Goal: Navigation & Orientation: Find specific page/section

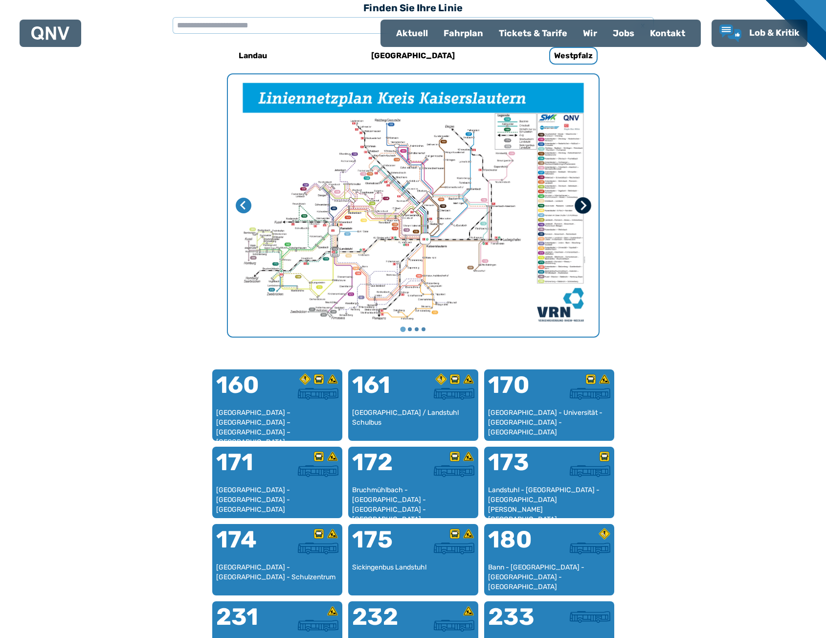
click at [580, 207] on icon "Nächste Seite" at bounding box center [582, 205] width 10 height 10
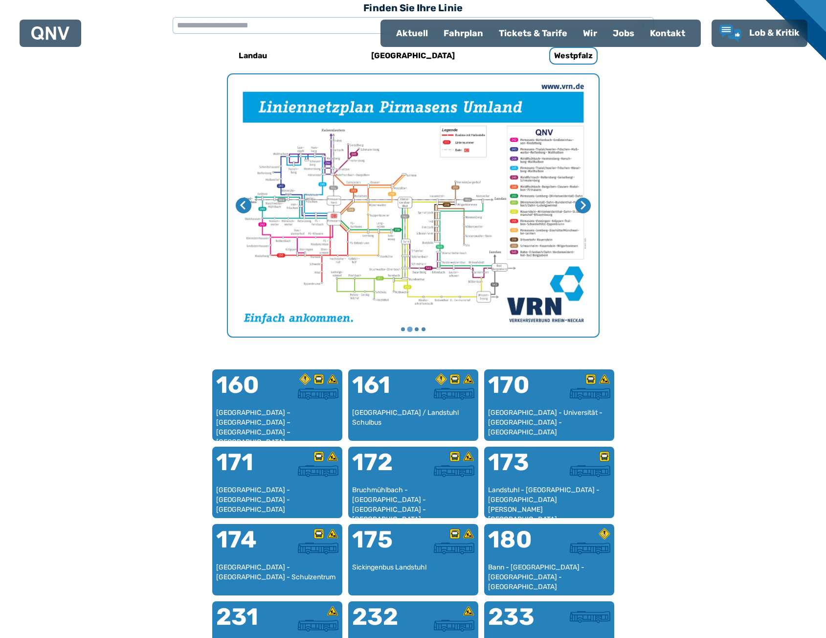
click at [355, 220] on img "2 von 4" at bounding box center [413, 205] width 371 height 262
click at [356, 220] on img "2 von 4" at bounding box center [413, 205] width 371 height 262
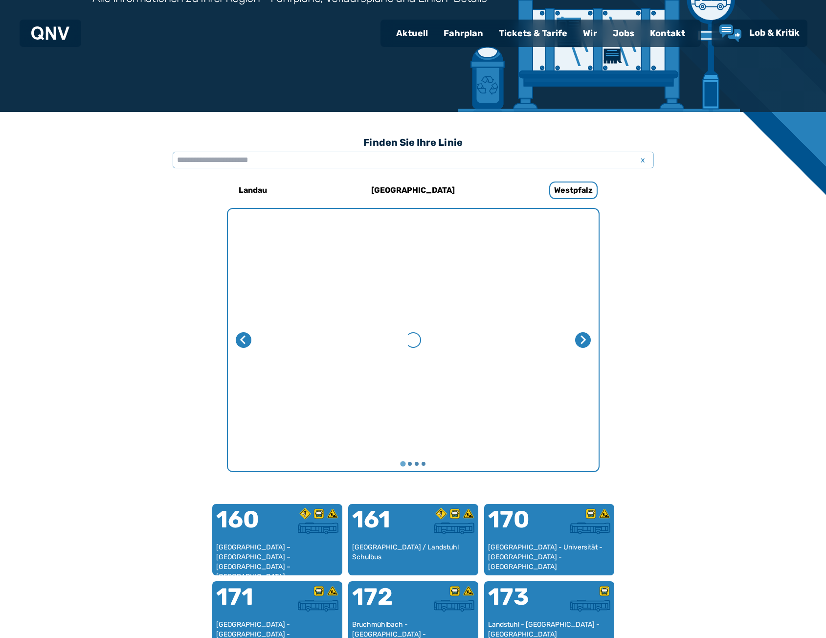
scroll to position [155, 0]
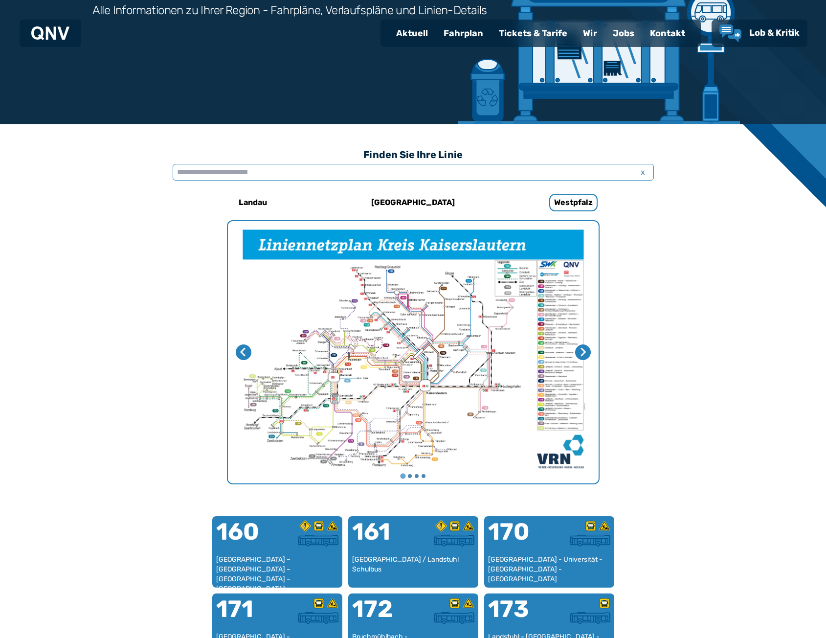
click at [219, 172] on input "text" at bounding box center [413, 172] width 481 height 17
click at [227, 169] on input "text" at bounding box center [413, 172] width 481 height 17
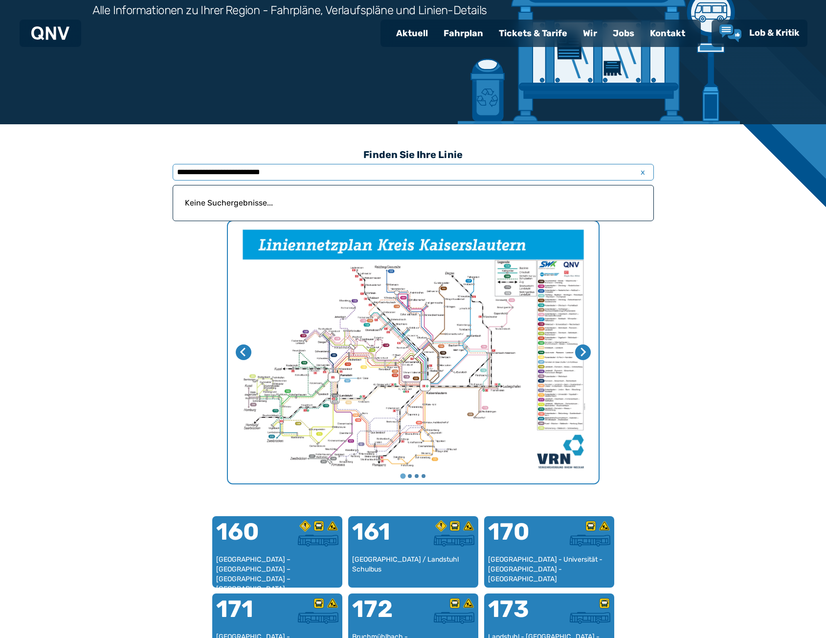
type input "**********"
drag, startPoint x: 642, startPoint y: 174, endPoint x: 629, endPoint y: 179, distance: 13.8
click at [642, 174] on span "x" at bounding box center [643, 172] width 14 height 12
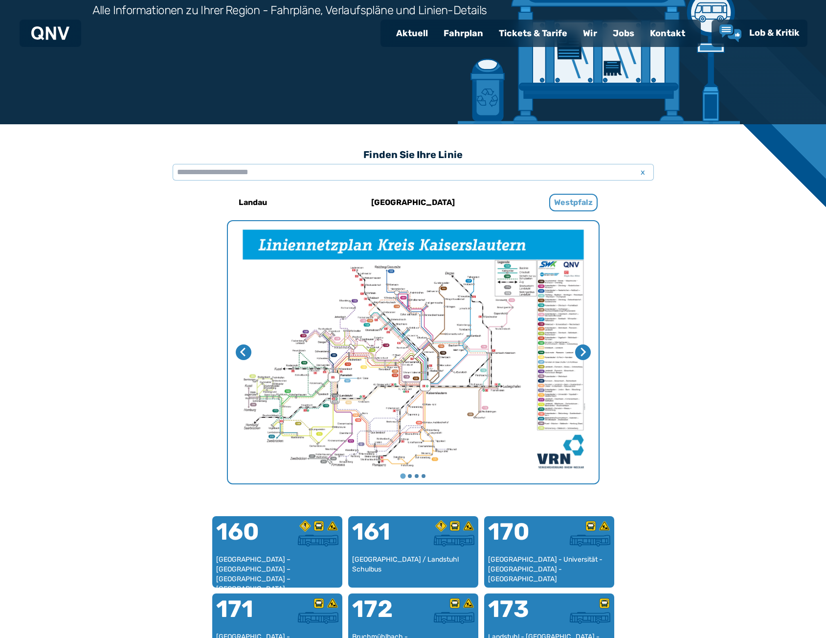
click at [577, 204] on h6 "Westpfalz" at bounding box center [573, 203] width 48 height 18
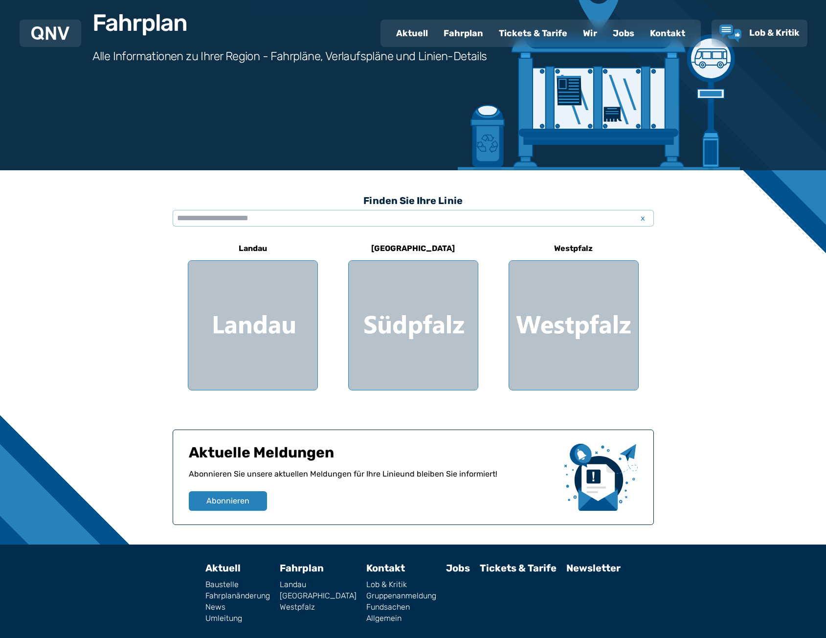
scroll to position [138, 0]
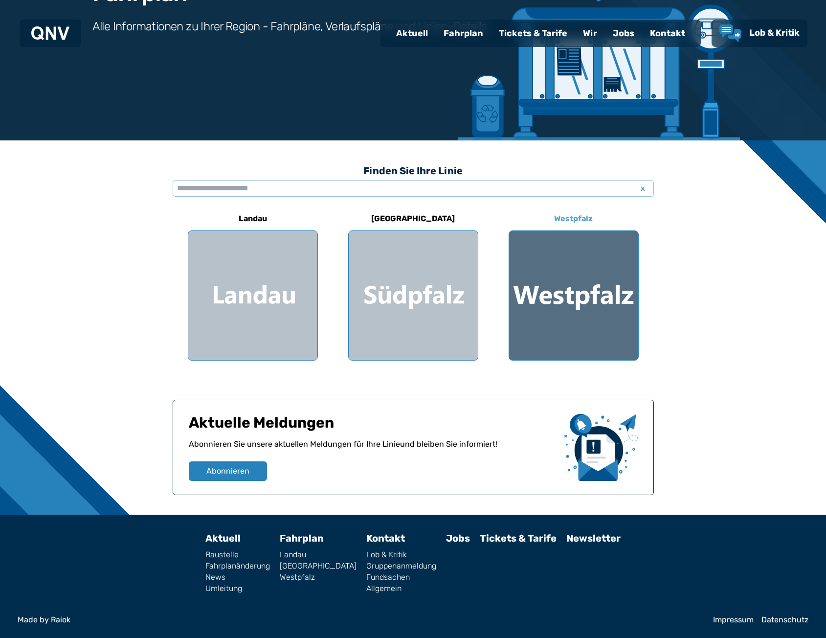
click at [548, 274] on div at bounding box center [573, 295] width 129 height 129
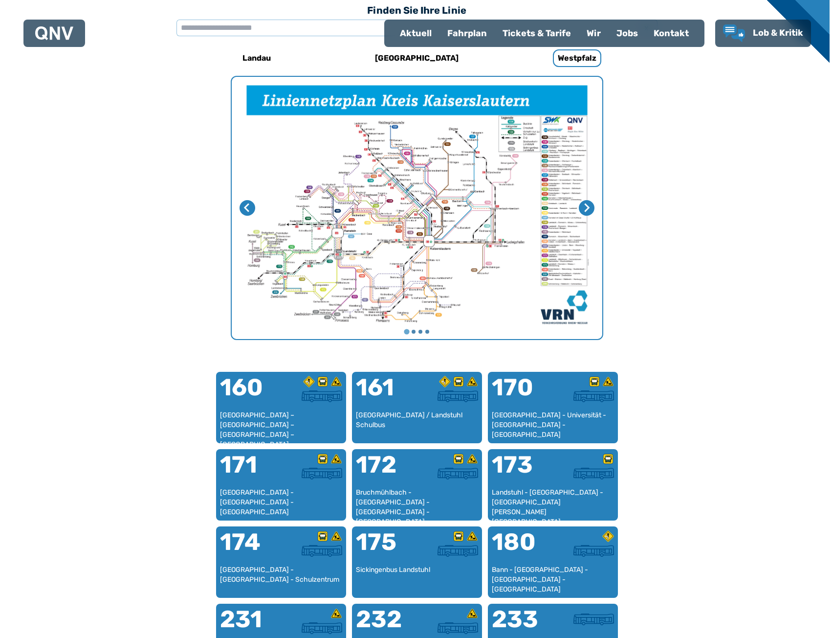
scroll to position [301, 0]
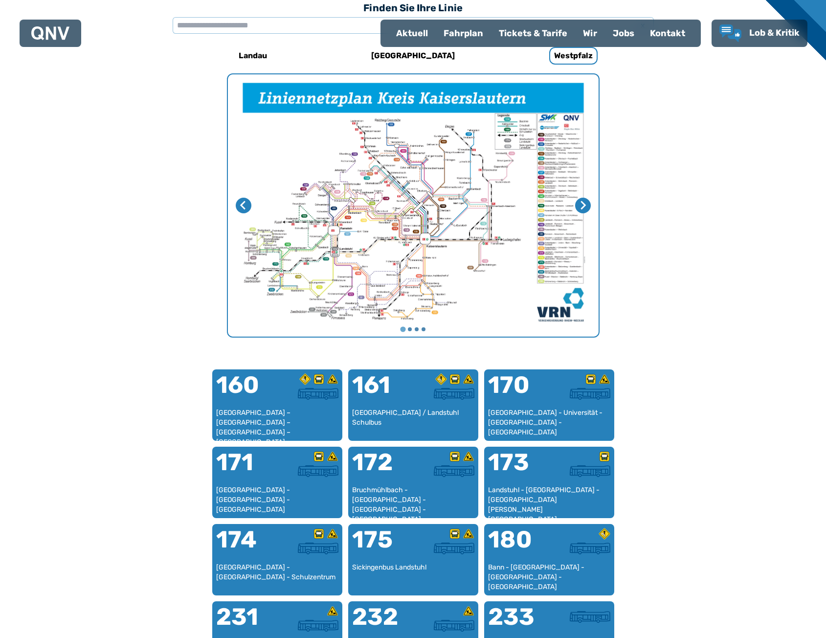
click at [381, 236] on img "1 von 4" at bounding box center [413, 205] width 371 height 262
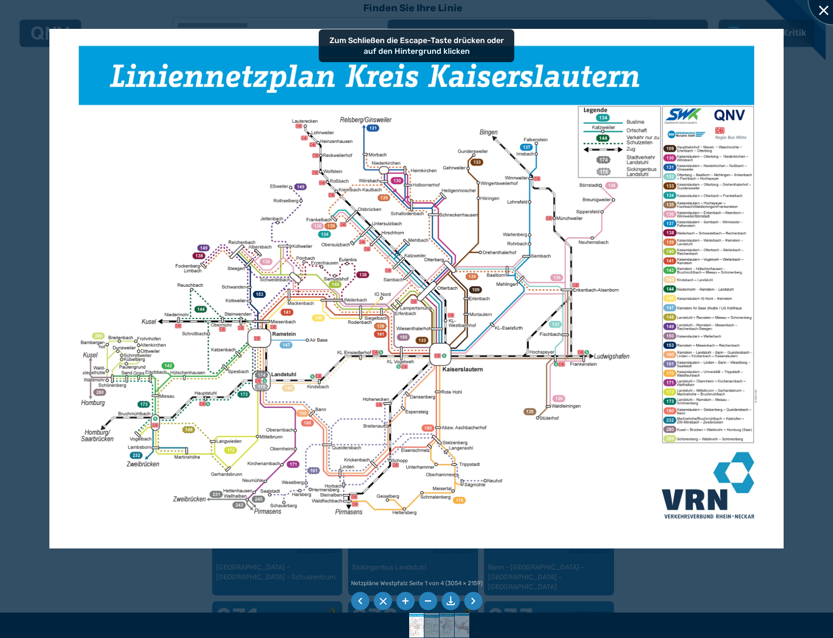
click at [825, 12] on div at bounding box center [833, 0] width 49 height 49
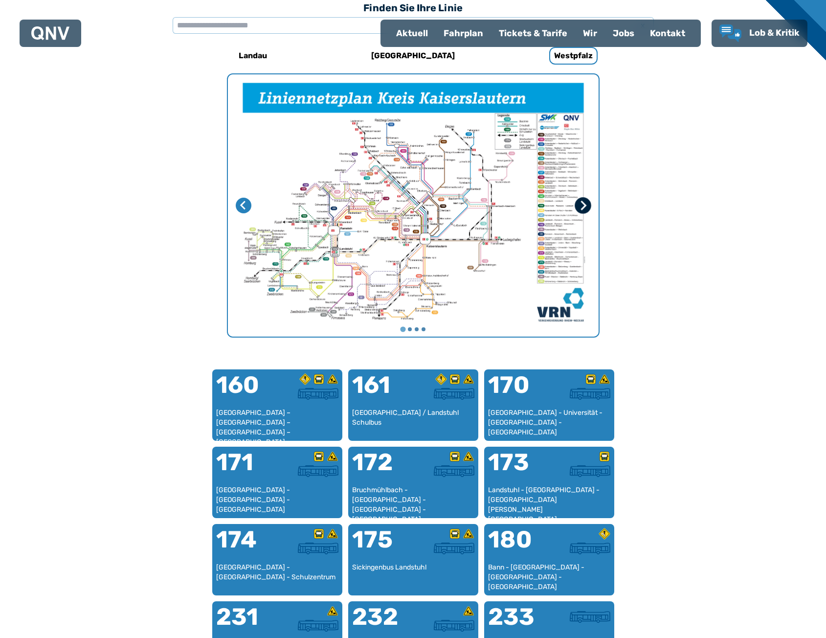
click at [581, 202] on icon "Nächste Seite" at bounding box center [583, 204] width 6 height 9
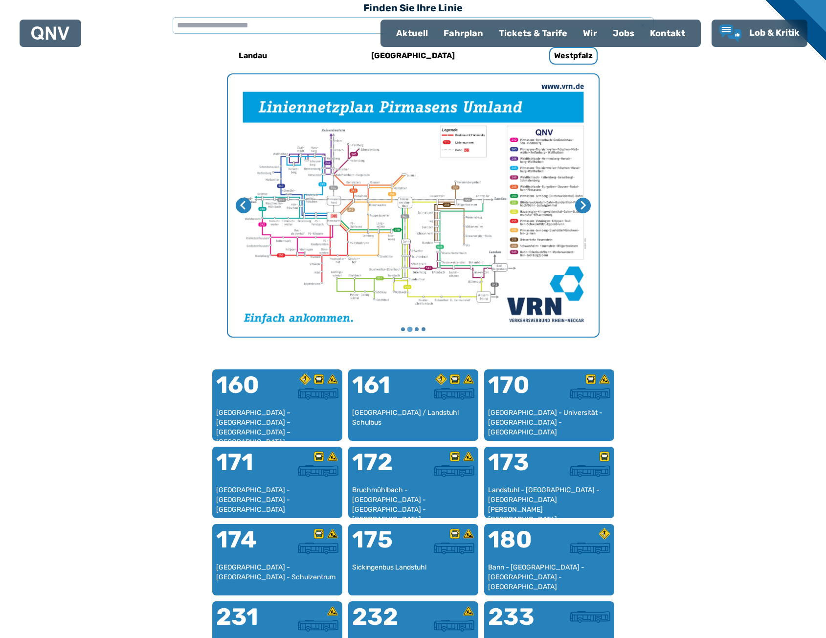
click at [322, 206] on img "2 von 4" at bounding box center [413, 205] width 371 height 262
